Goal: Task Accomplishment & Management: Use online tool/utility

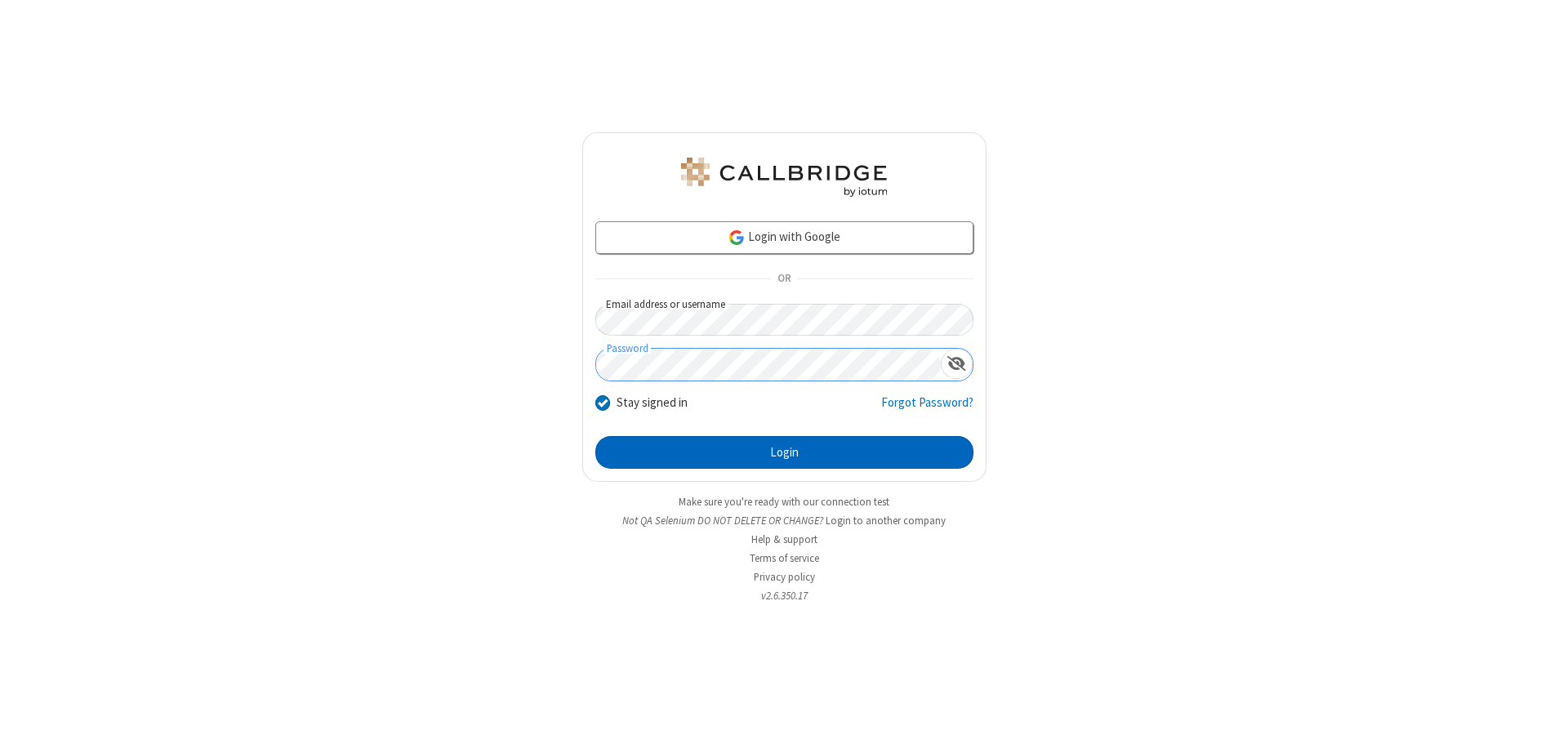
click at [784, 452] on button "Login" at bounding box center [784, 452] width 378 height 32
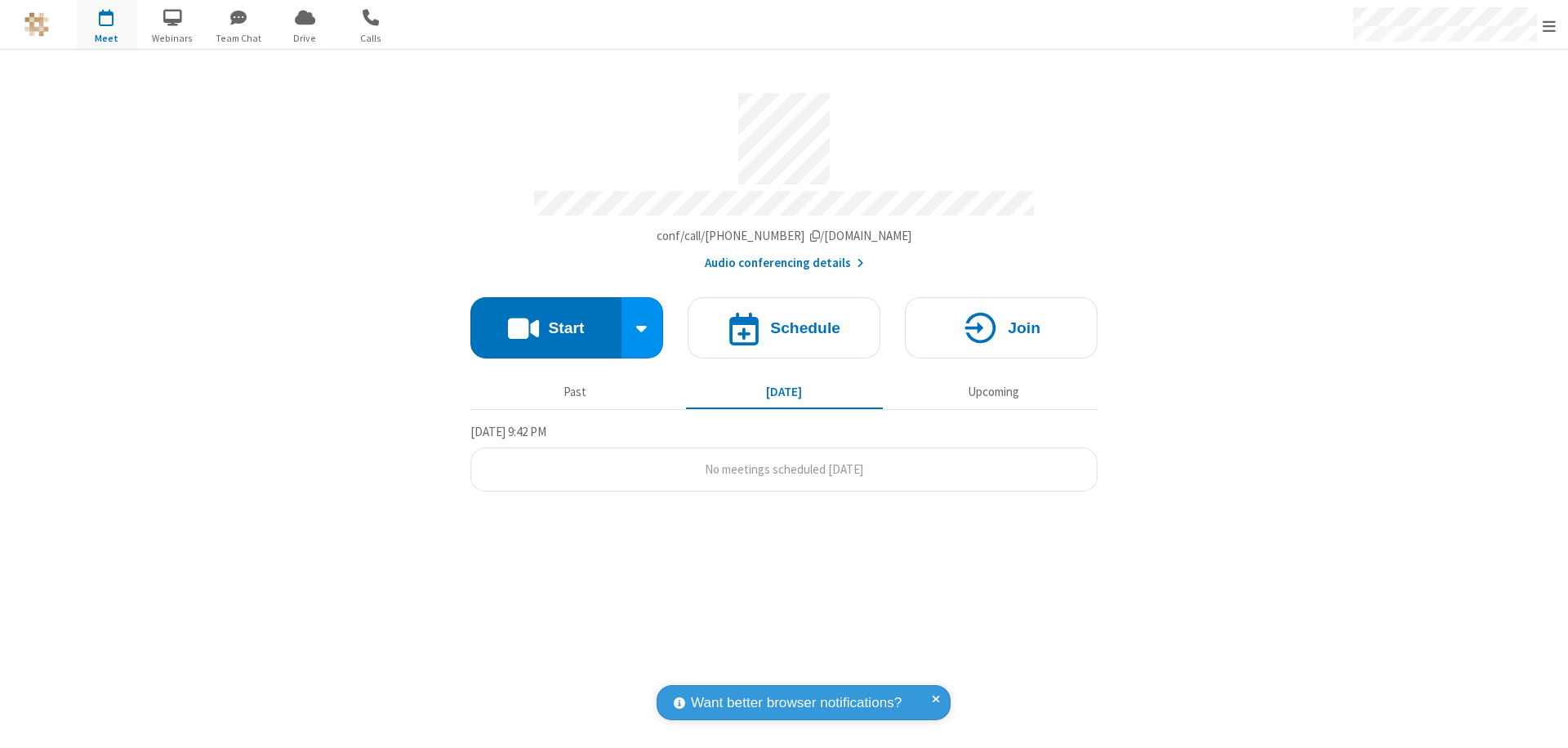
click at [545, 320] on button "Start" at bounding box center [546, 327] width 151 height 61
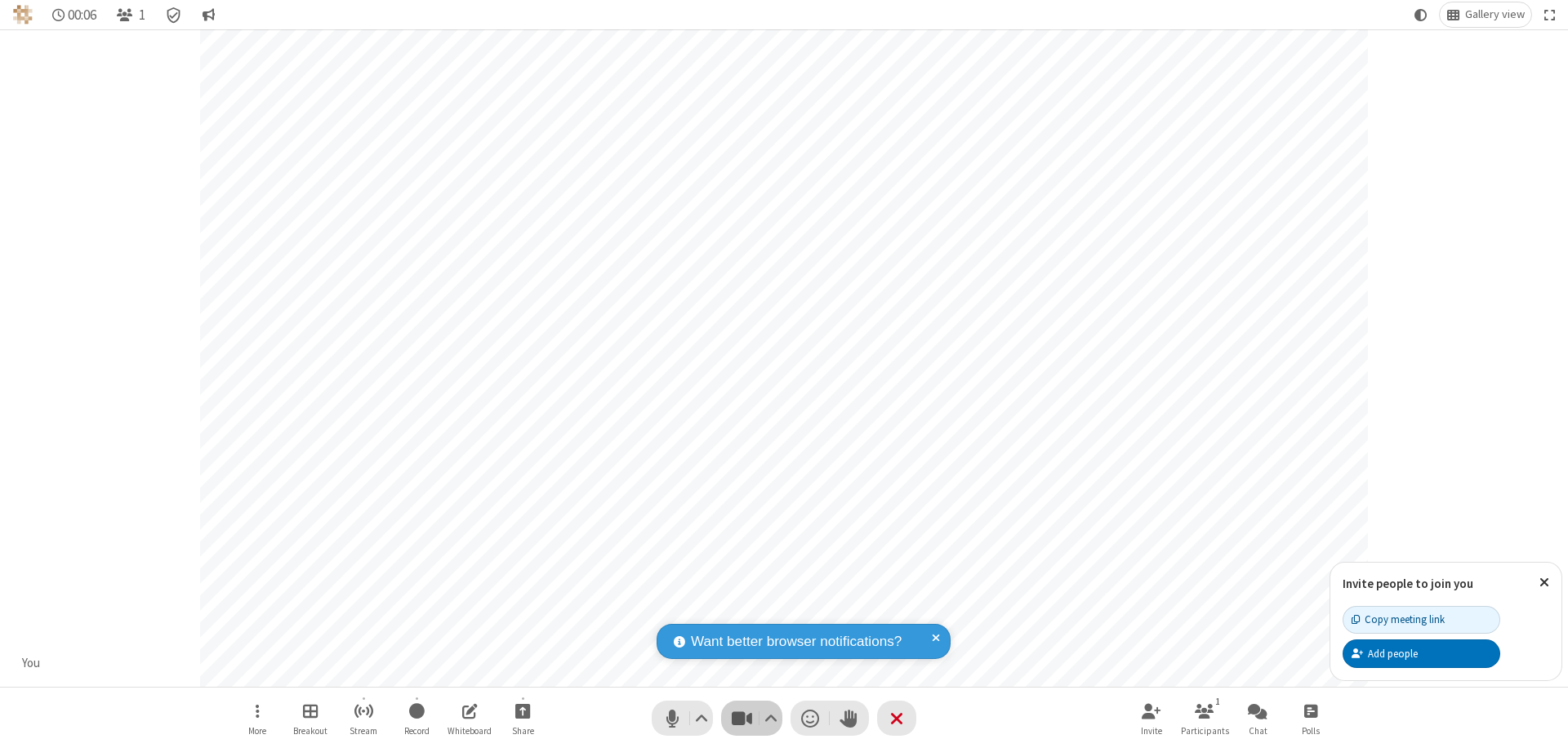
click at [742, 718] on span "Stop video (⌘+Shift+V)" at bounding box center [742, 718] width 25 height 24
click at [742, 718] on span "Start video (⌘+Shift+V)" at bounding box center [742, 718] width 25 height 24
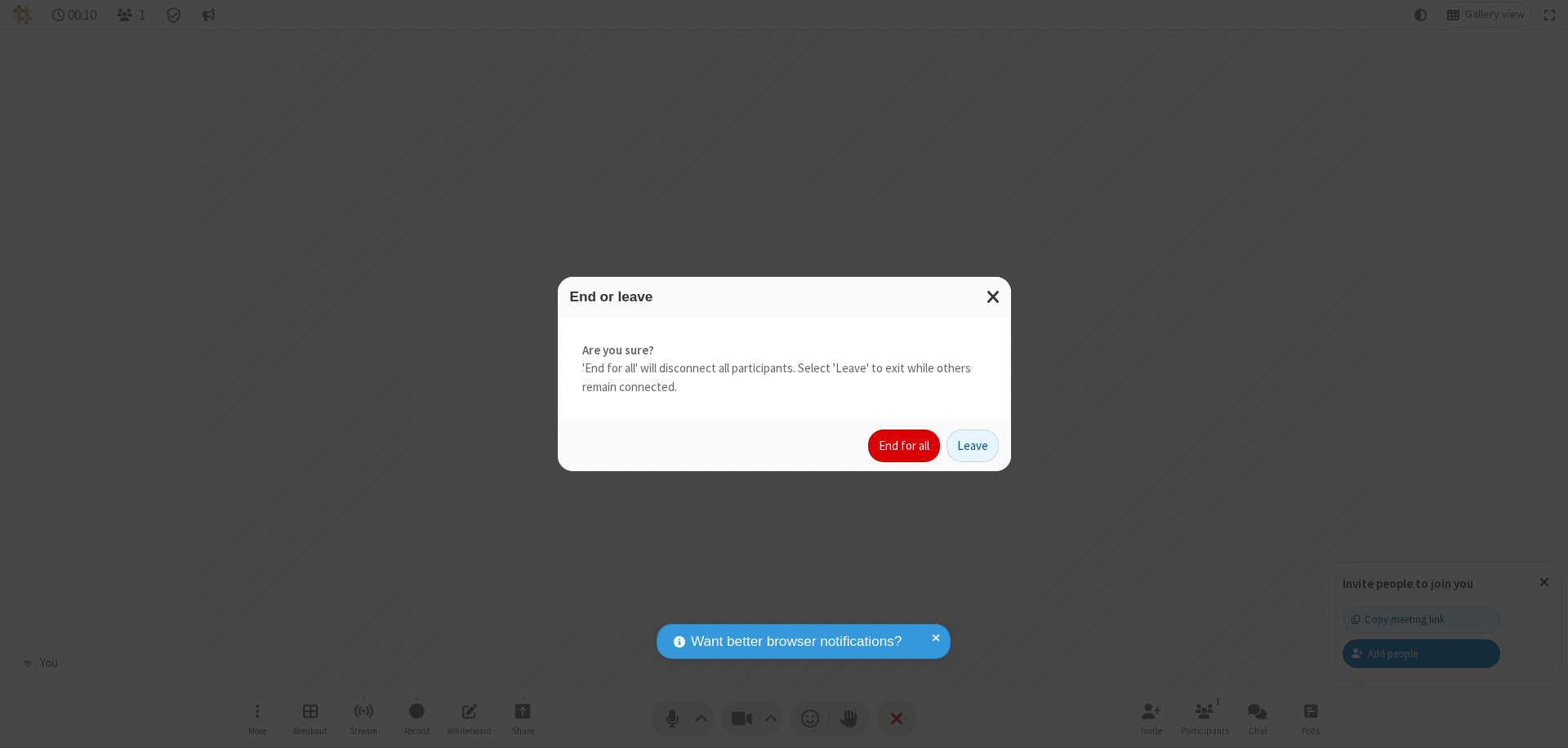
click at [905, 445] on button "End for all" at bounding box center [904, 445] width 72 height 32
